Goal: Task Accomplishment & Management: Use online tool/utility

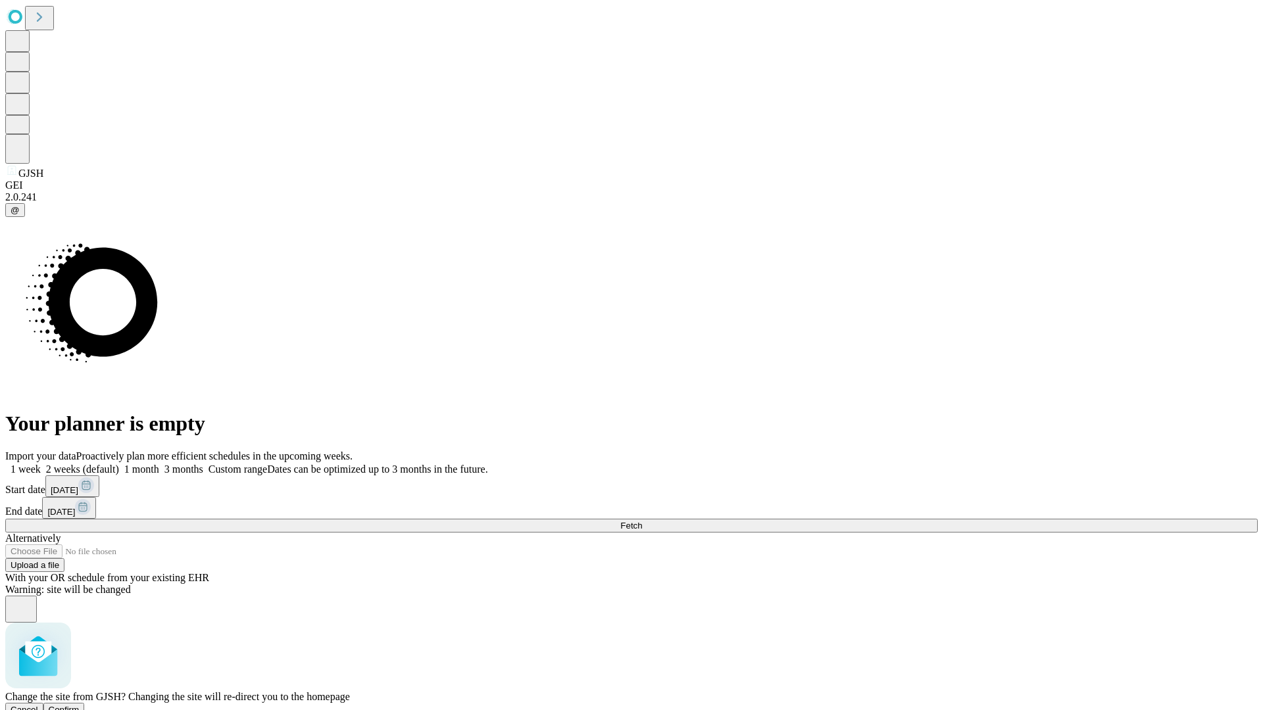
click at [80, 705] on span "Confirm" at bounding box center [64, 710] width 31 height 10
click at [119, 464] on label "2 weeks (default)" at bounding box center [80, 469] width 78 height 11
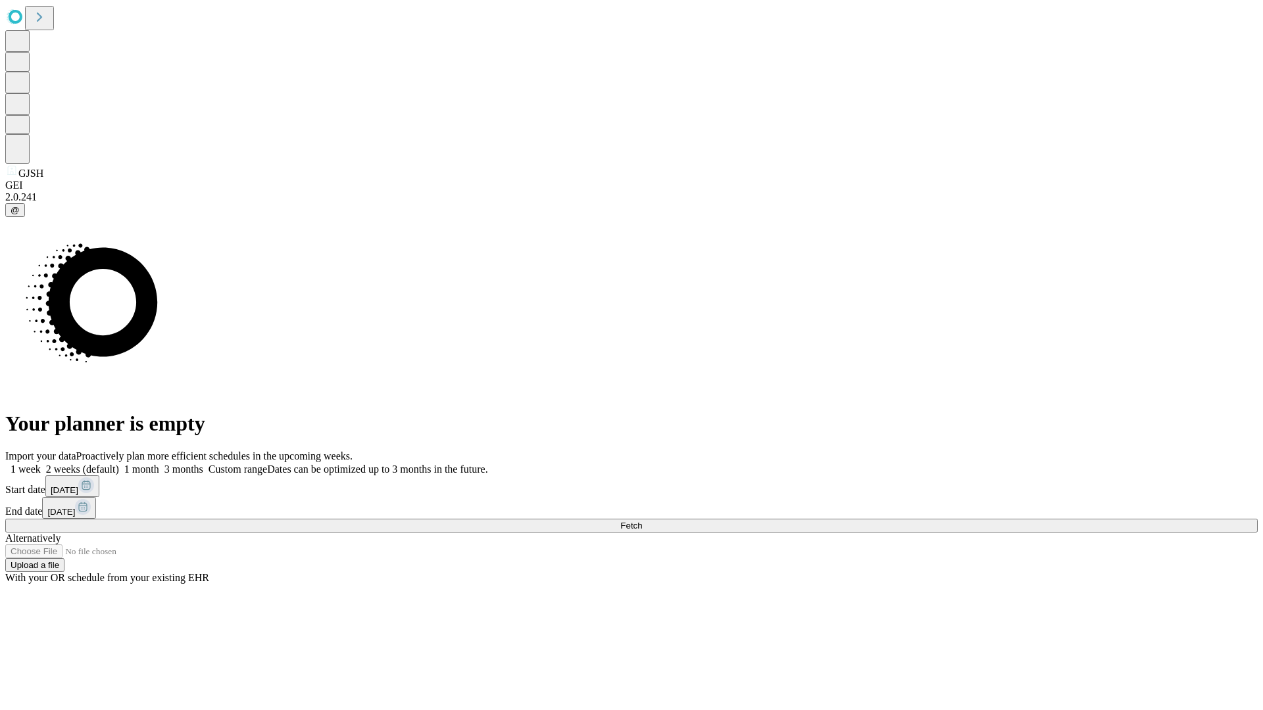
click at [642, 521] on span "Fetch" at bounding box center [631, 526] width 22 height 10
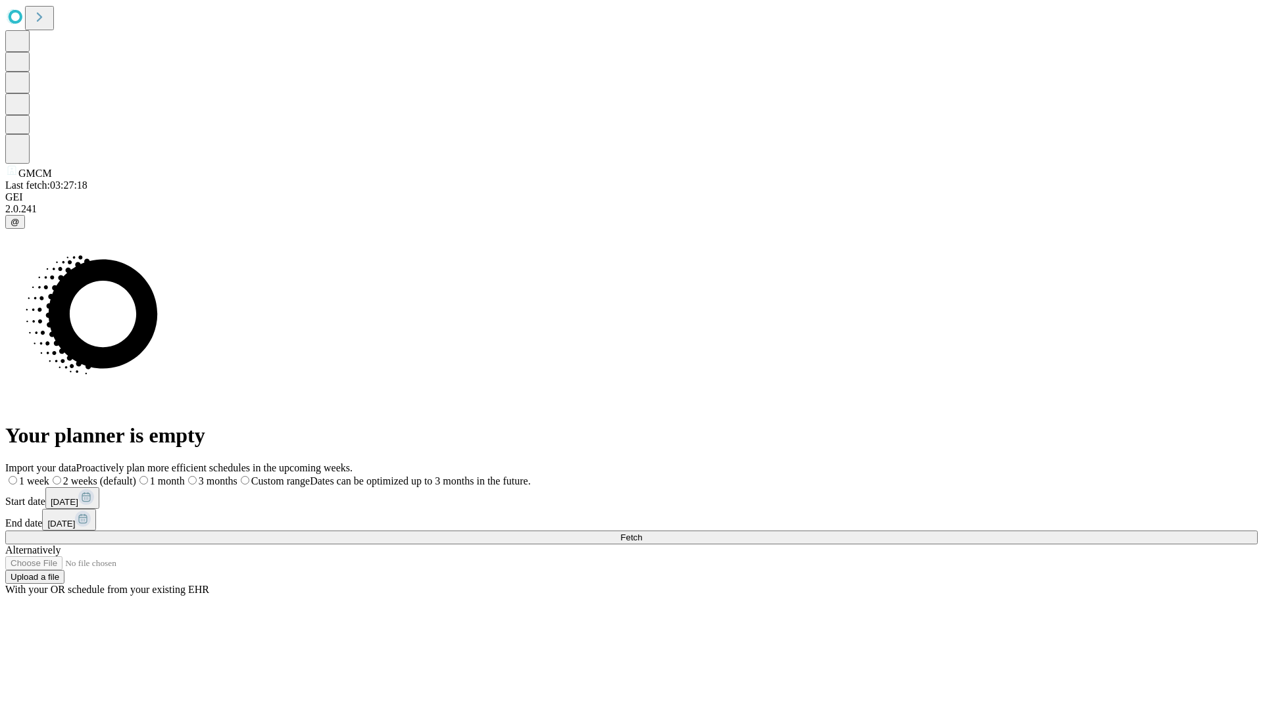
click at [642, 533] on span "Fetch" at bounding box center [631, 538] width 22 height 10
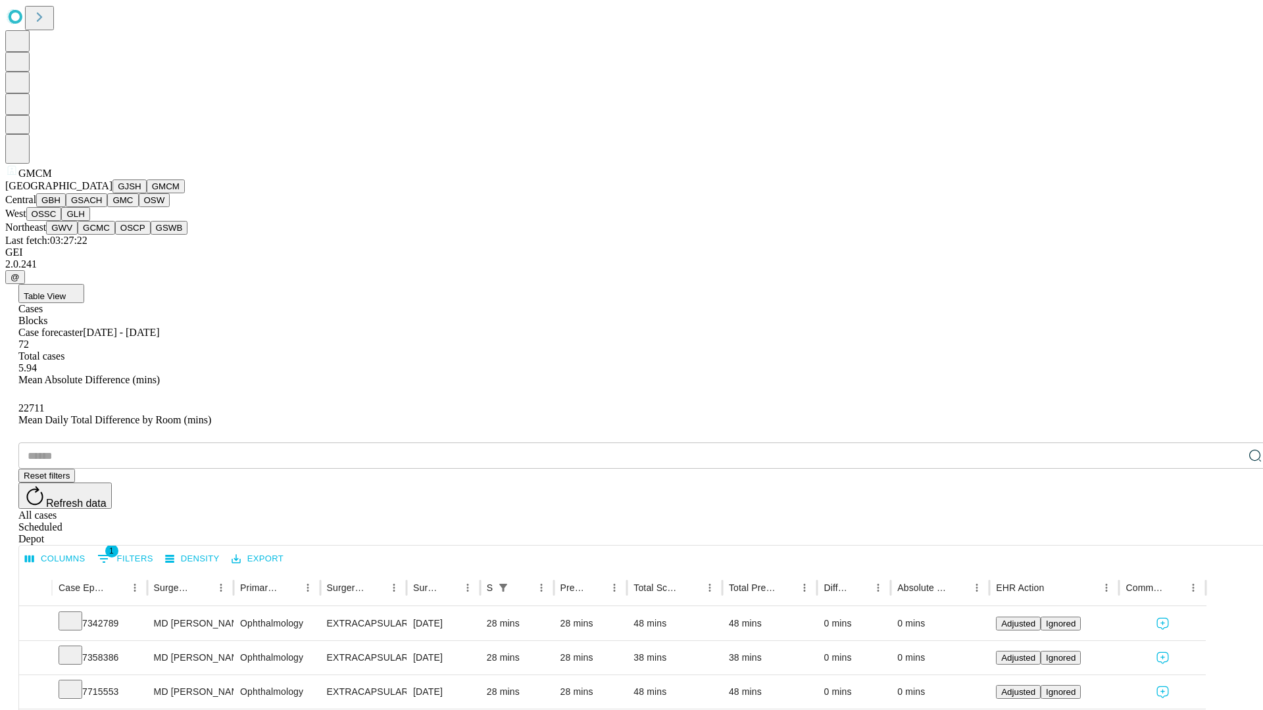
click at [66, 207] on button "GBH" at bounding box center [51, 200] width 30 height 14
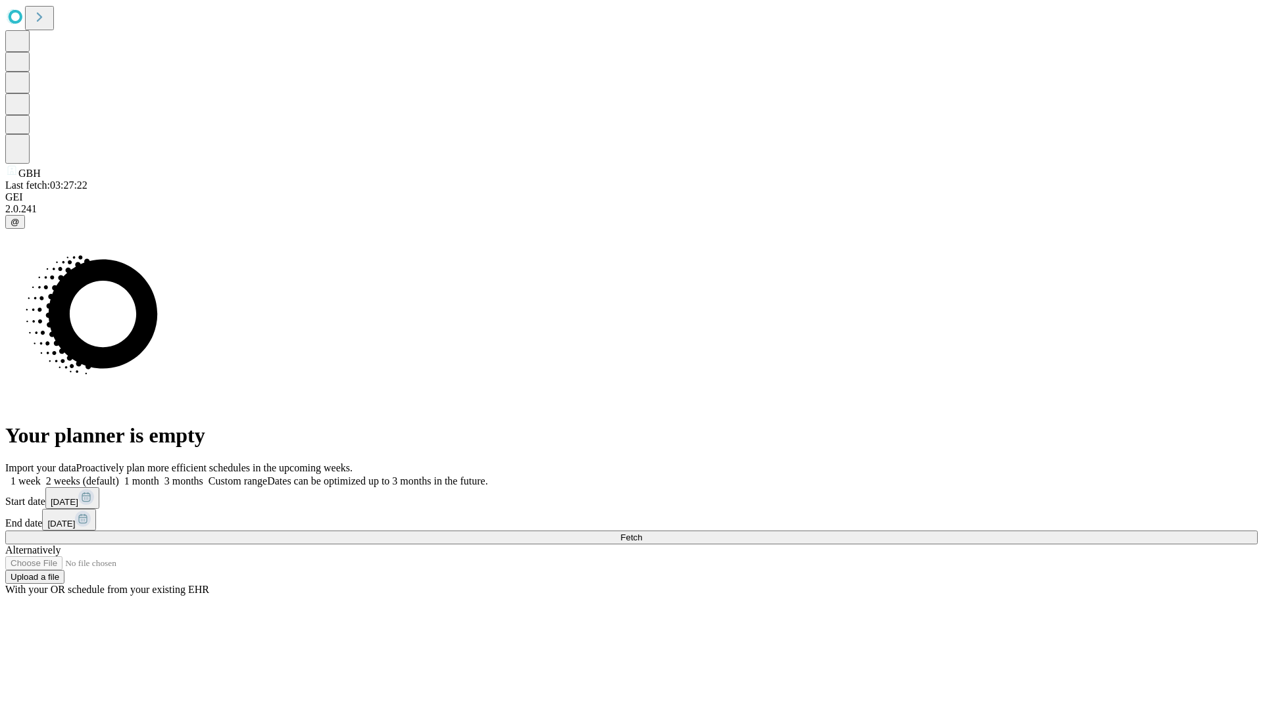
click at [642, 533] on span "Fetch" at bounding box center [631, 538] width 22 height 10
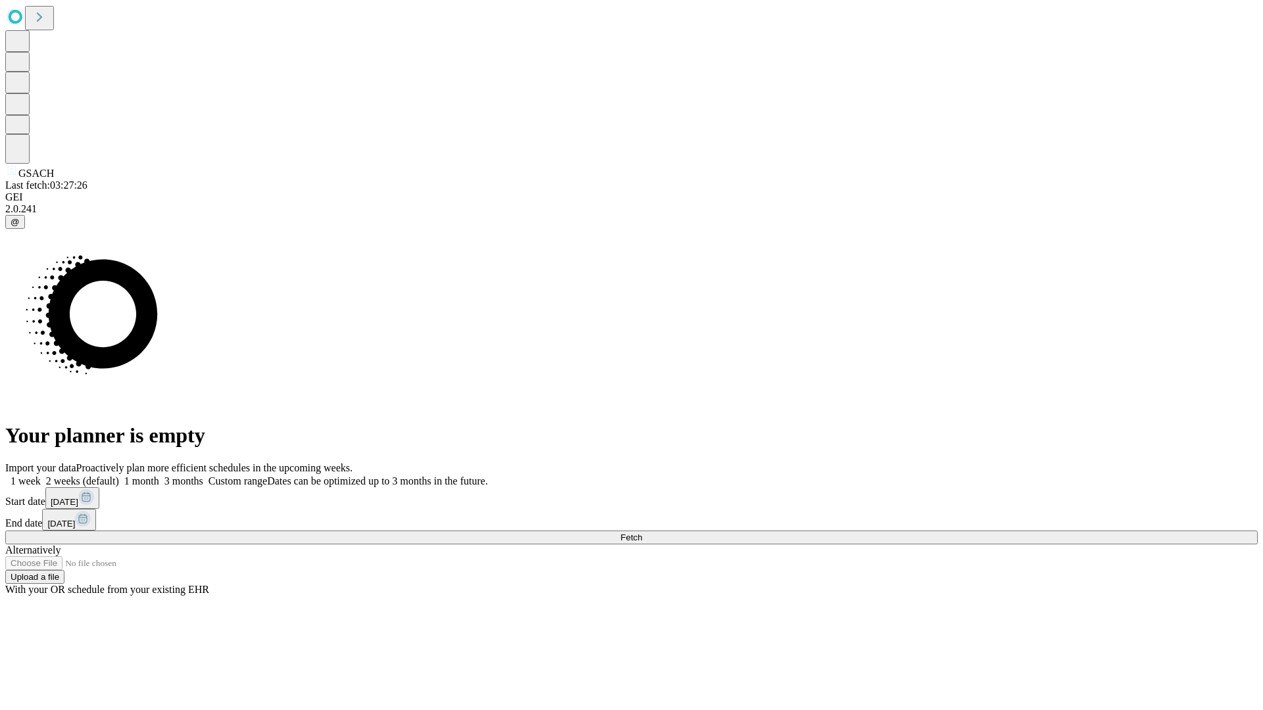
click at [119, 476] on label "2 weeks (default)" at bounding box center [80, 481] width 78 height 11
click at [642, 533] on span "Fetch" at bounding box center [631, 538] width 22 height 10
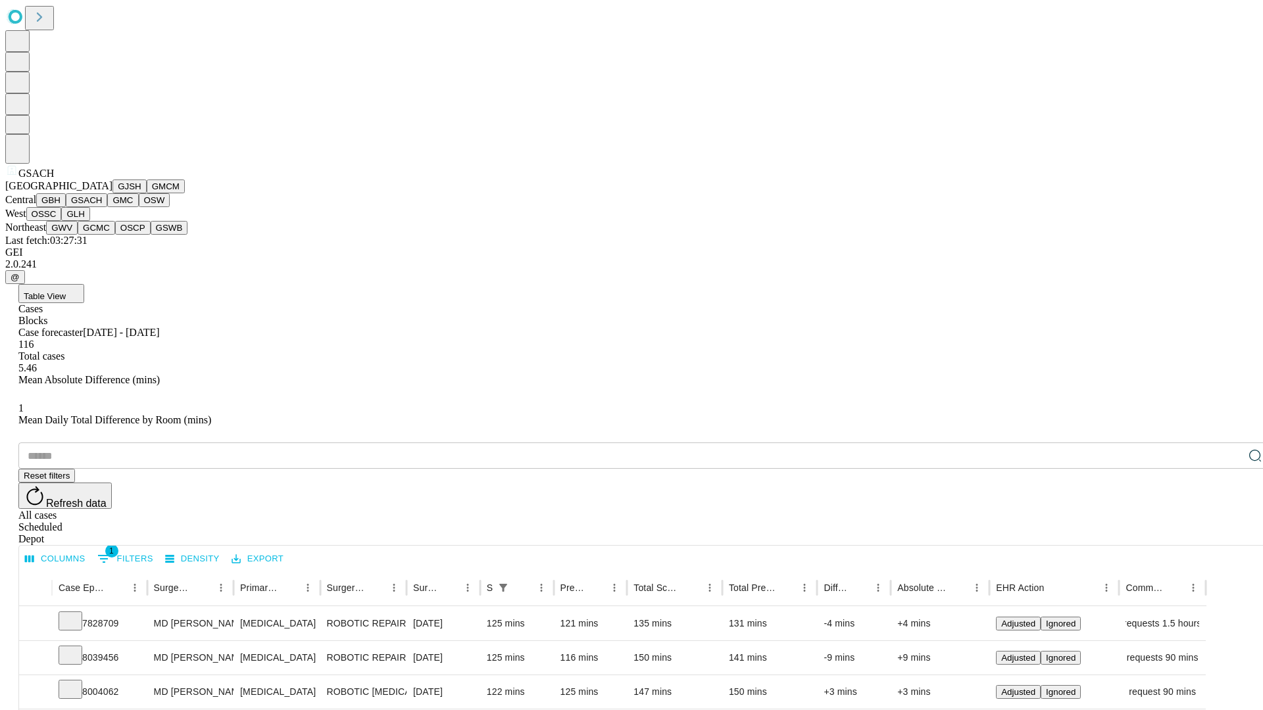
click at [107, 207] on button "GMC" at bounding box center [122, 200] width 31 height 14
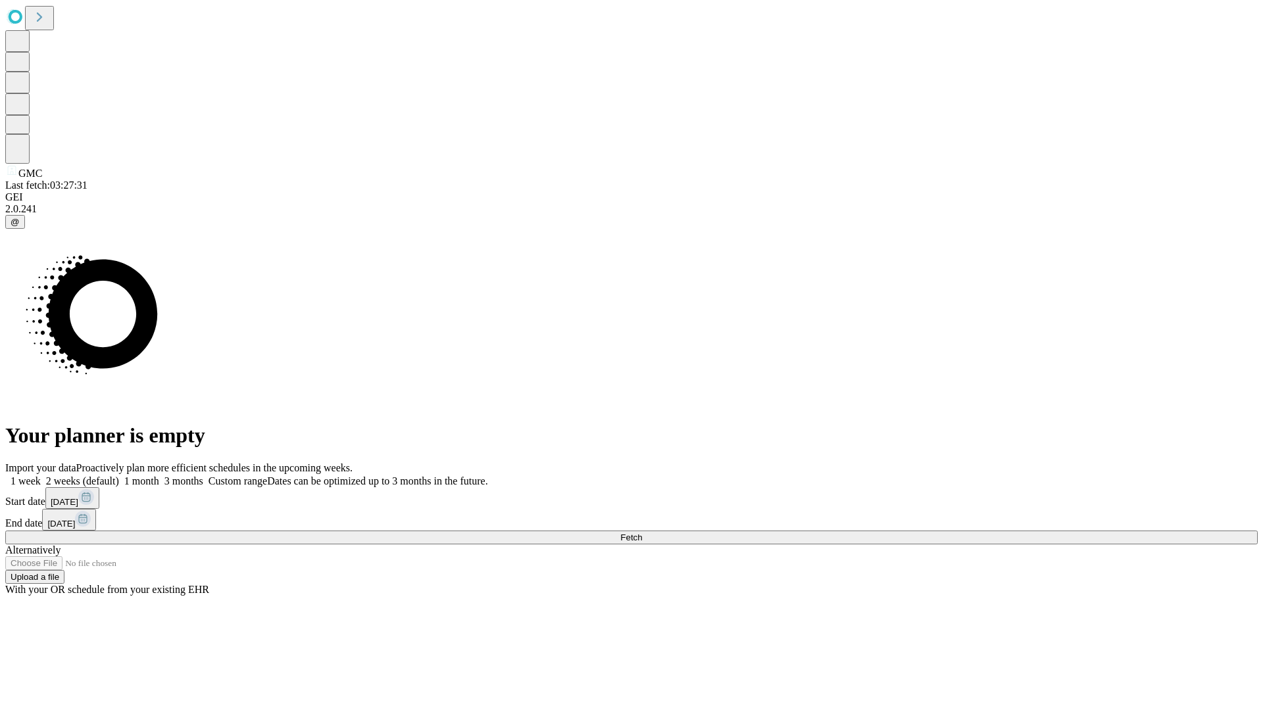
click at [119, 476] on label "2 weeks (default)" at bounding box center [80, 481] width 78 height 11
click at [642, 533] on span "Fetch" at bounding box center [631, 538] width 22 height 10
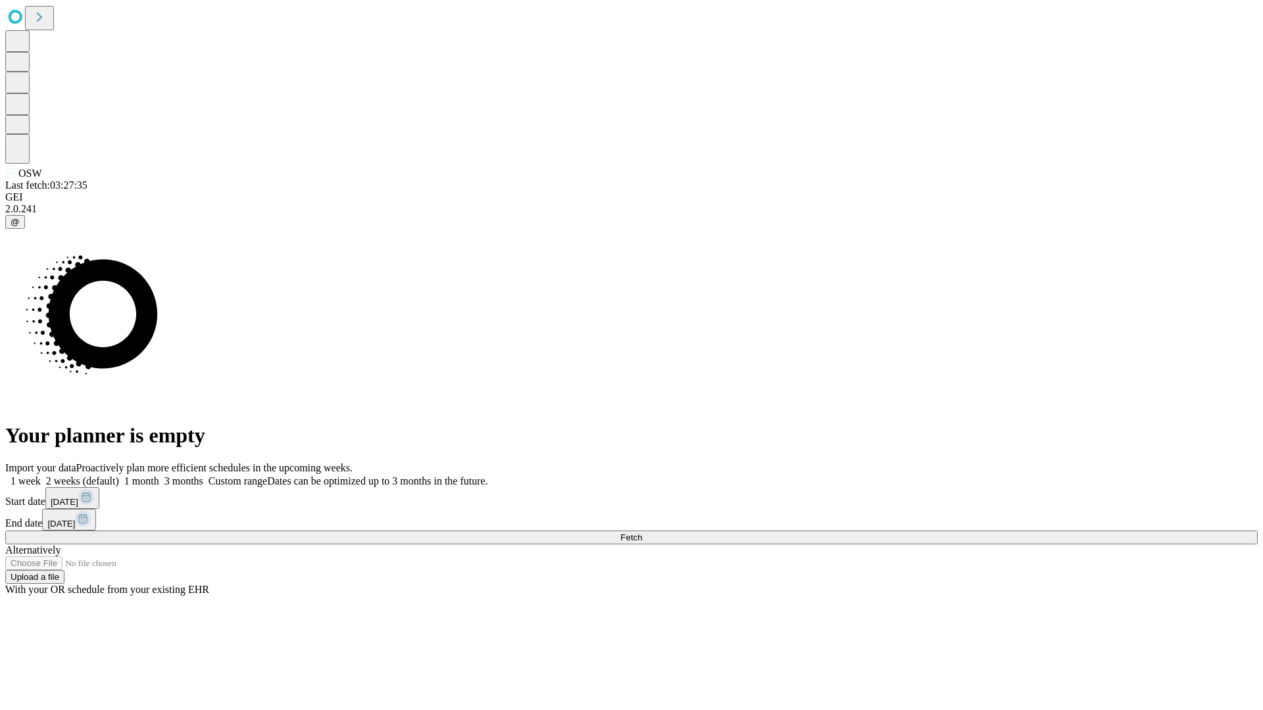
click at [119, 476] on label "2 weeks (default)" at bounding box center [80, 481] width 78 height 11
click at [642, 533] on span "Fetch" at bounding box center [631, 538] width 22 height 10
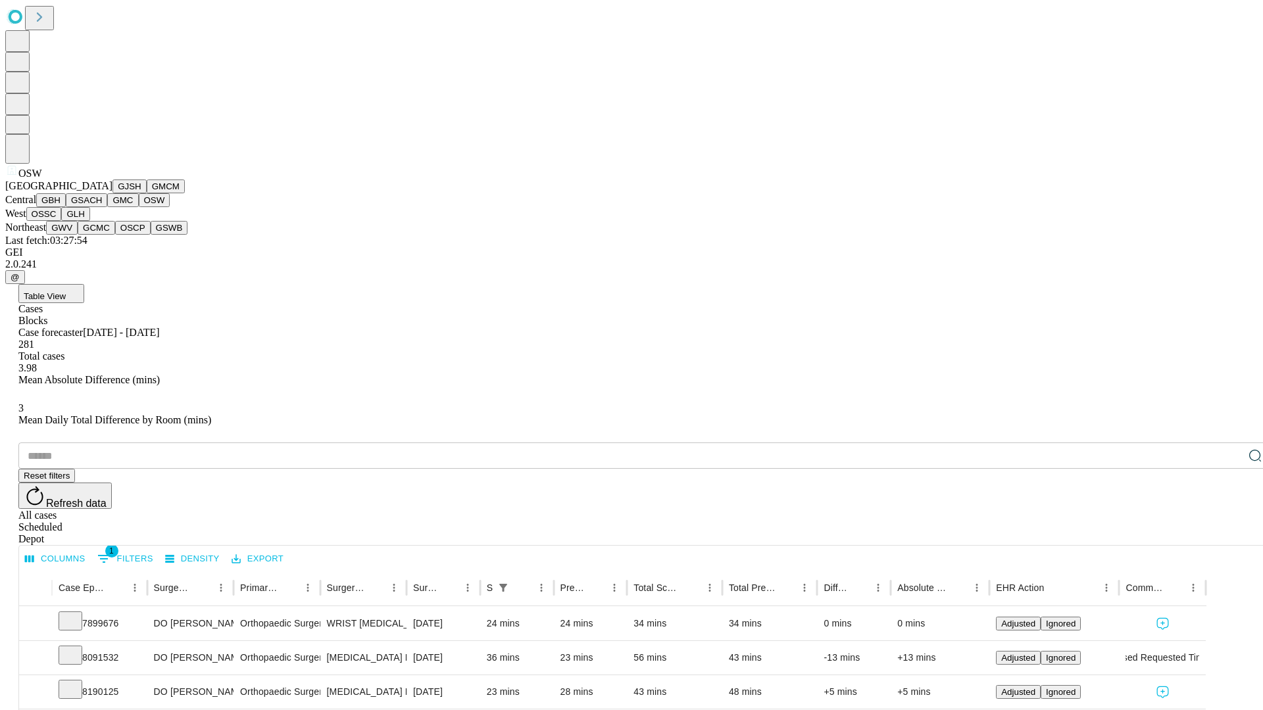
click at [62, 221] on button "OSSC" at bounding box center [44, 214] width 36 height 14
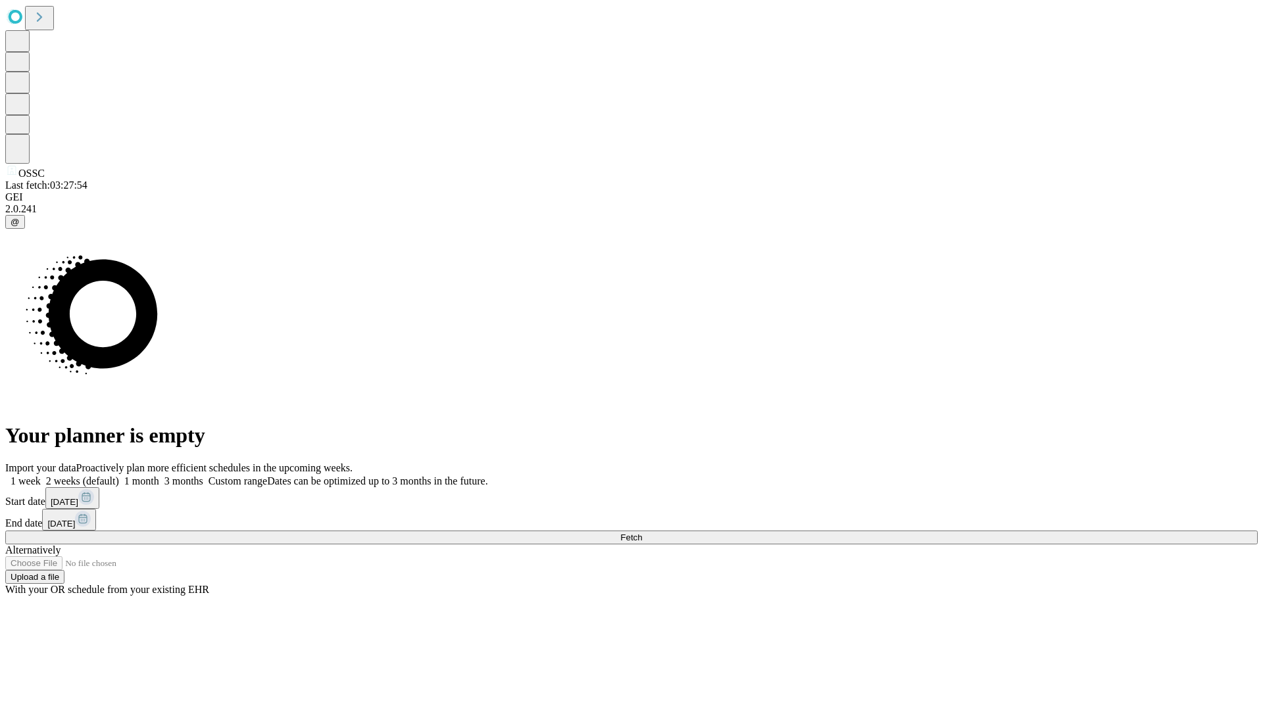
click at [119, 476] on label "2 weeks (default)" at bounding box center [80, 481] width 78 height 11
click at [642, 533] on span "Fetch" at bounding box center [631, 538] width 22 height 10
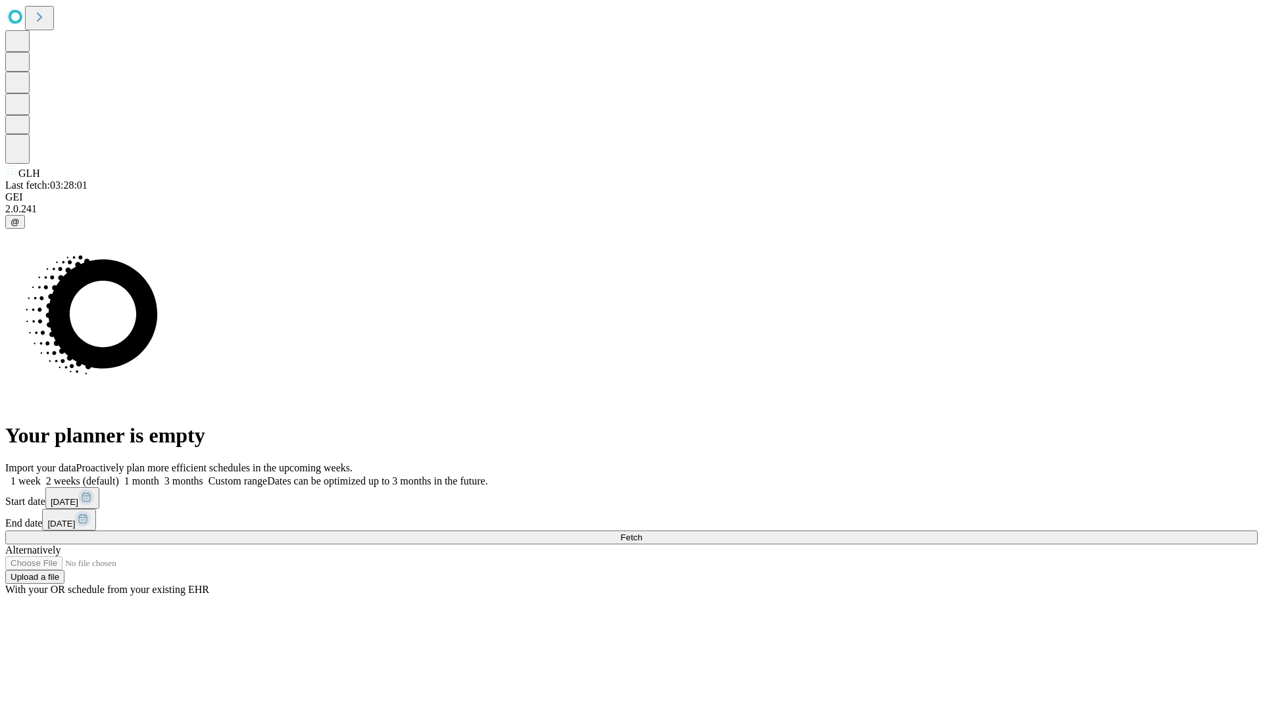
click at [119, 476] on label "2 weeks (default)" at bounding box center [80, 481] width 78 height 11
click at [642, 533] on span "Fetch" at bounding box center [631, 538] width 22 height 10
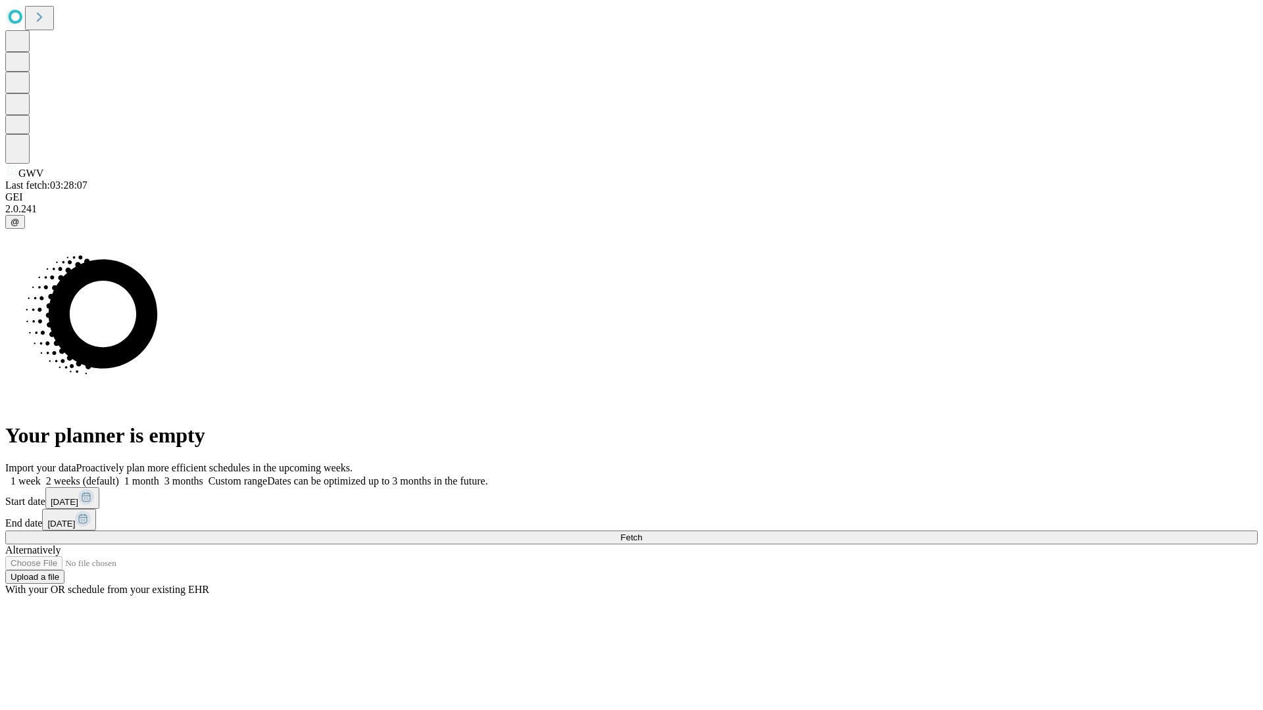
click at [119, 476] on label "2 weeks (default)" at bounding box center [80, 481] width 78 height 11
click at [642, 533] on span "Fetch" at bounding box center [631, 538] width 22 height 10
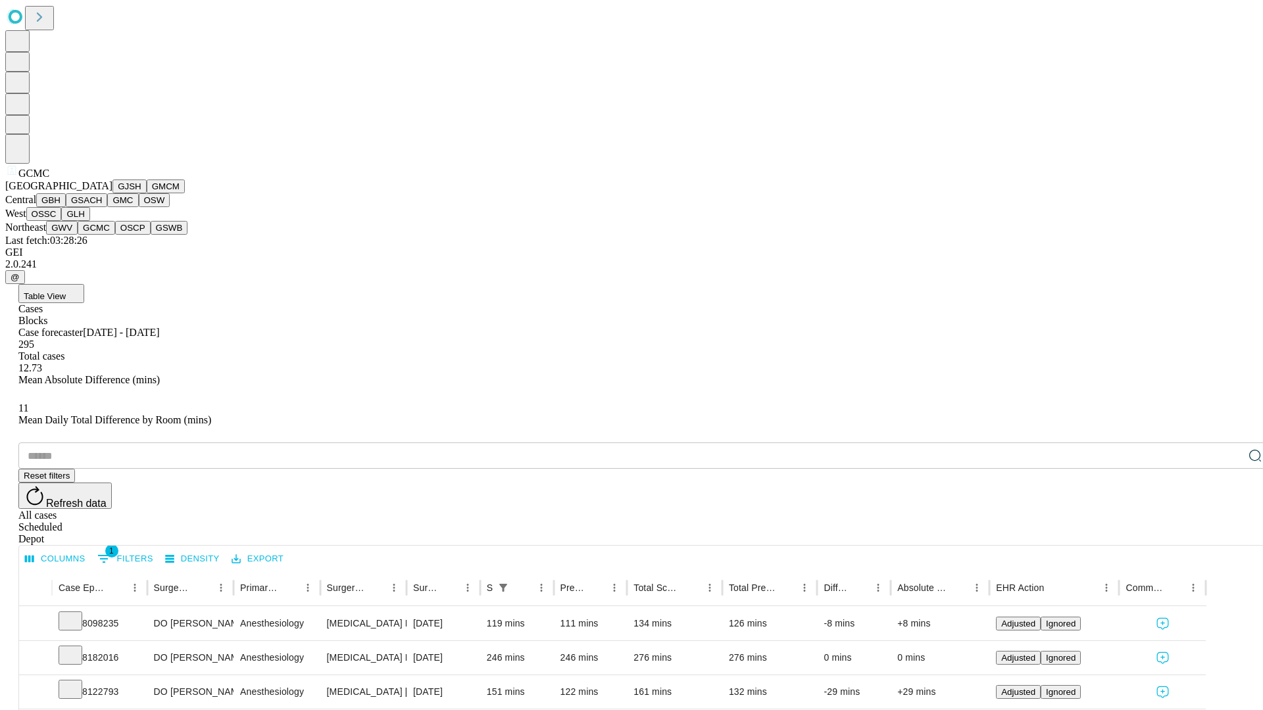
click at [115, 235] on button "OSCP" at bounding box center [133, 228] width 36 height 14
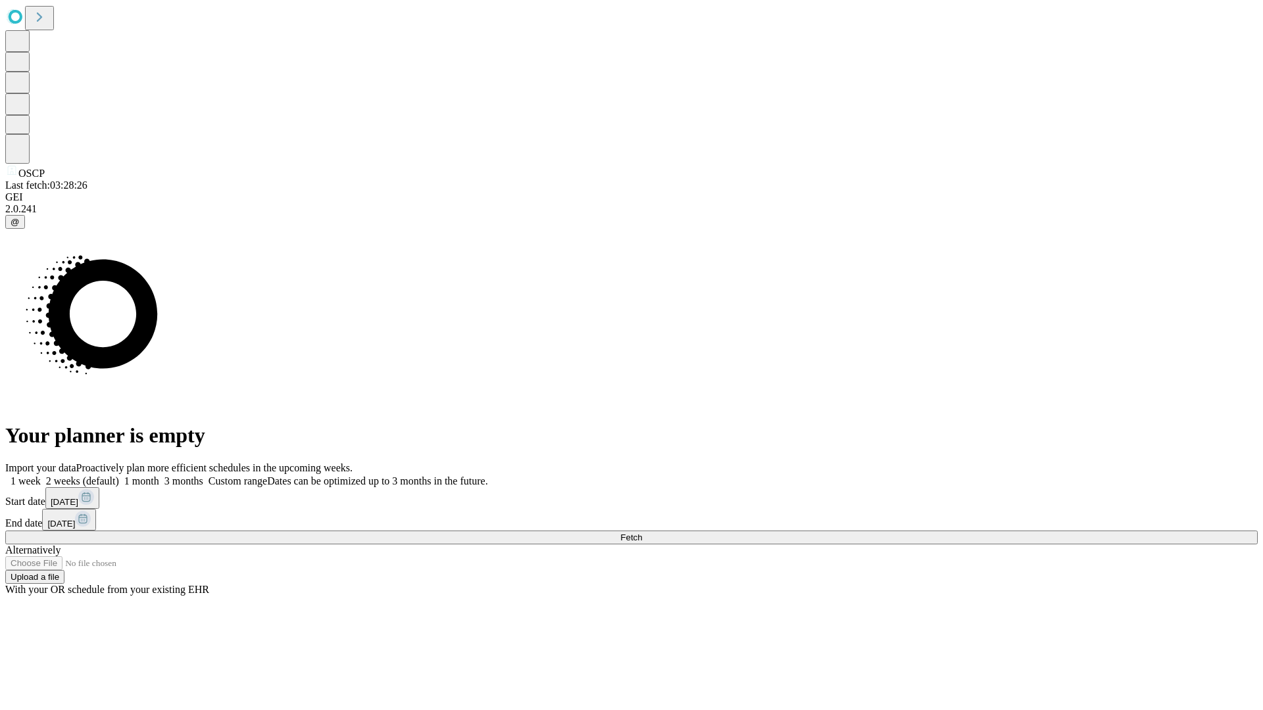
click at [119, 476] on label "2 weeks (default)" at bounding box center [80, 481] width 78 height 11
click at [642, 533] on span "Fetch" at bounding box center [631, 538] width 22 height 10
